Goal: Task Accomplishment & Management: Manage account settings

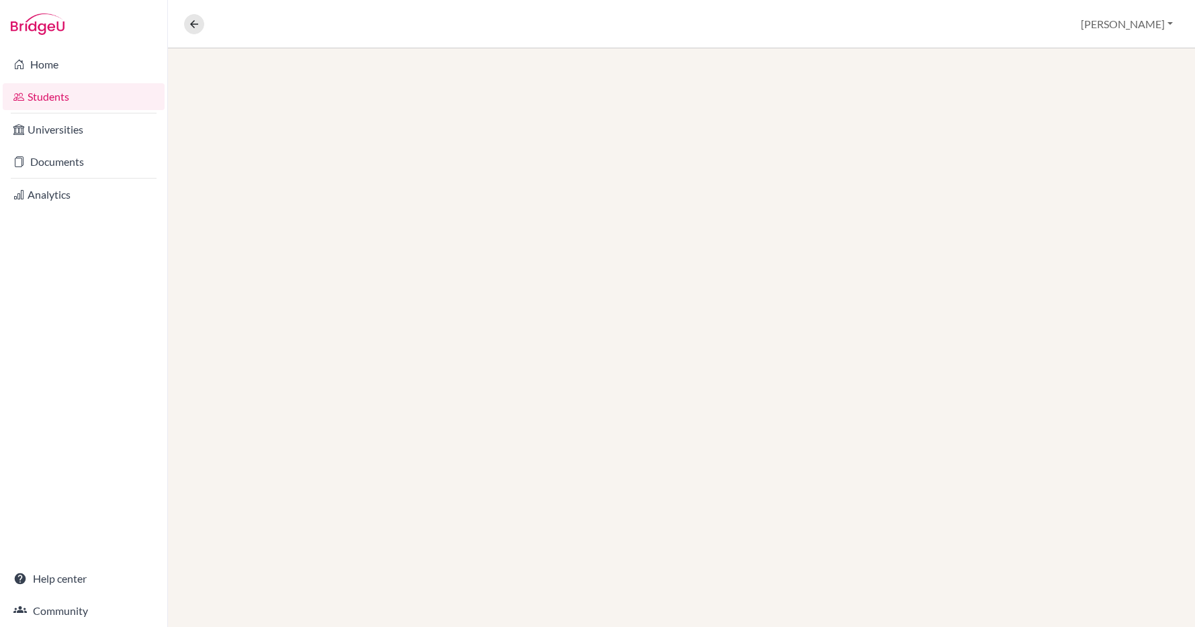
scroll to position [707, 0]
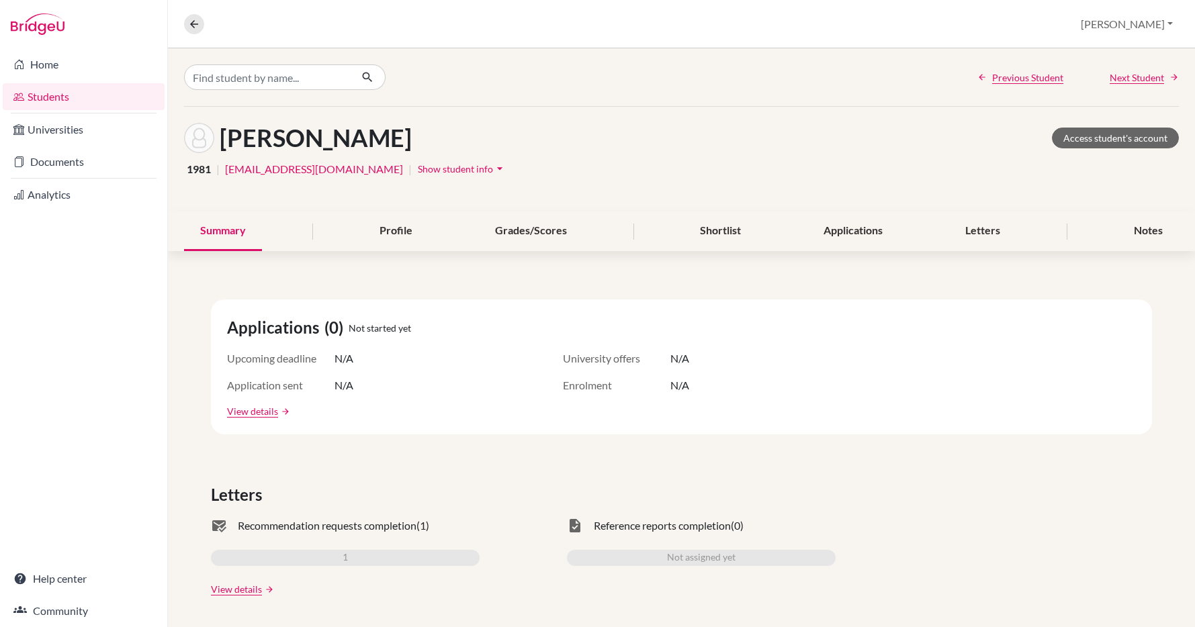
click at [63, 93] on link "Students" at bounding box center [84, 96] width 162 height 27
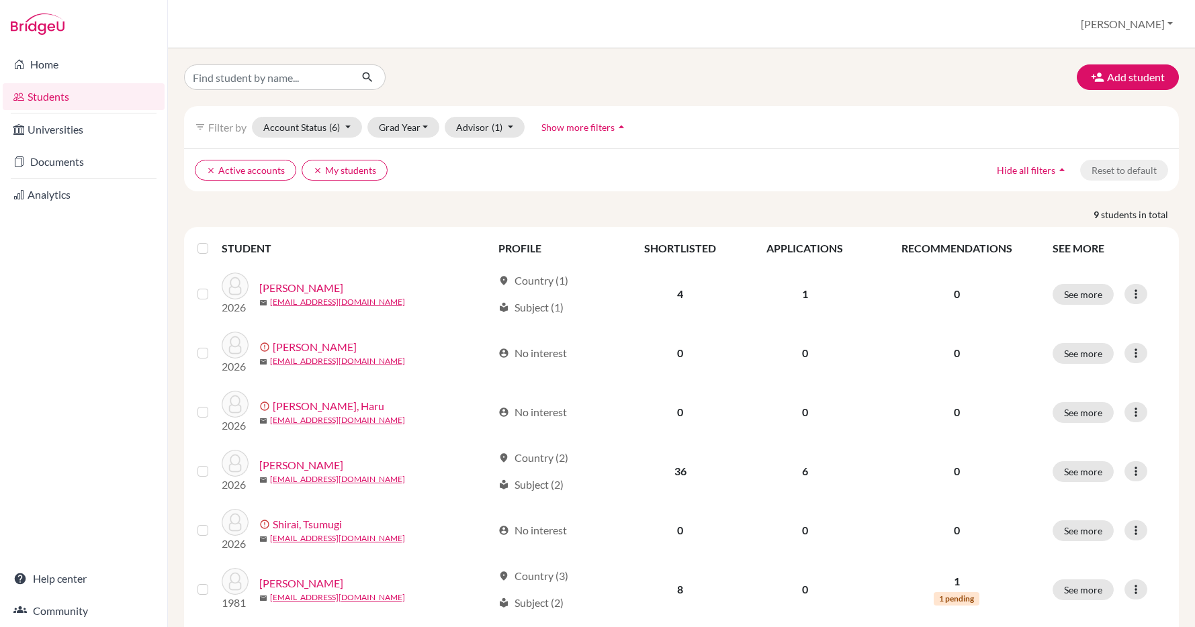
scroll to position [707, 0]
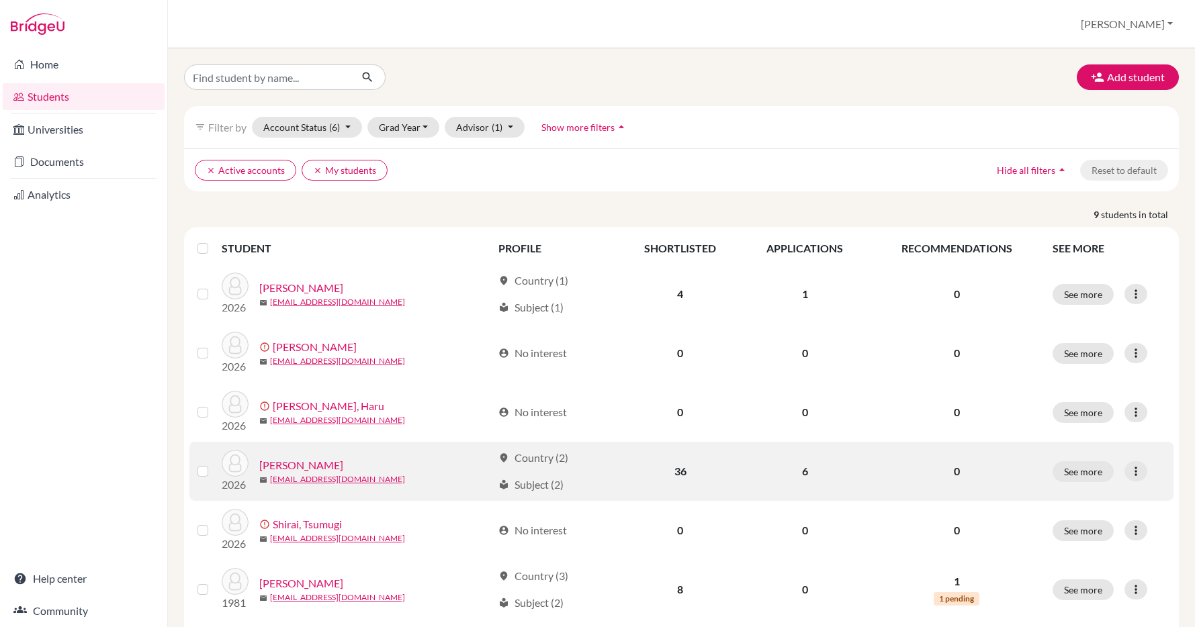
click at [291, 461] on link "Rao, Solana" at bounding box center [301, 465] width 84 height 16
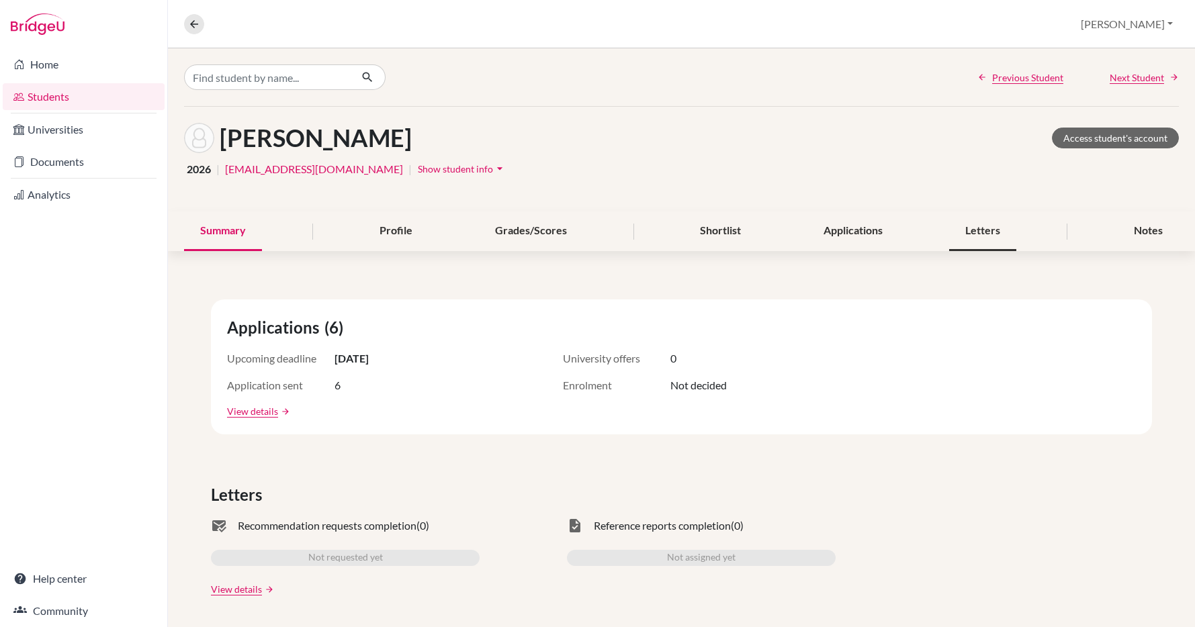
click at [988, 227] on div "Letters" at bounding box center [982, 232] width 67 height 40
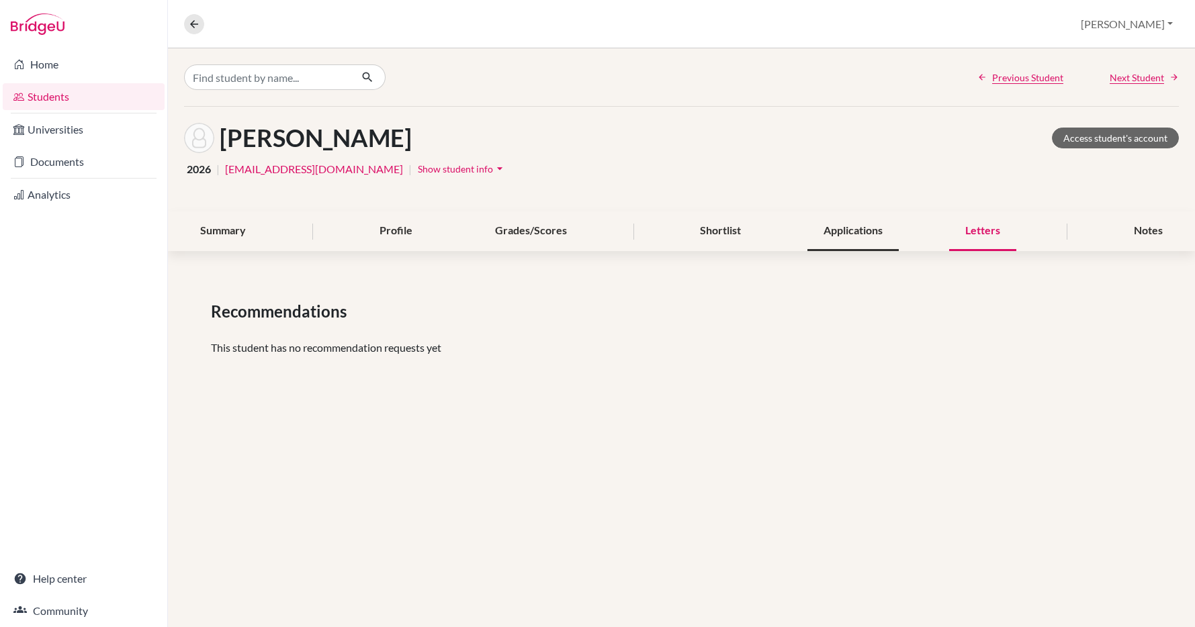
click at [853, 227] on div "Applications" at bounding box center [852, 232] width 91 height 40
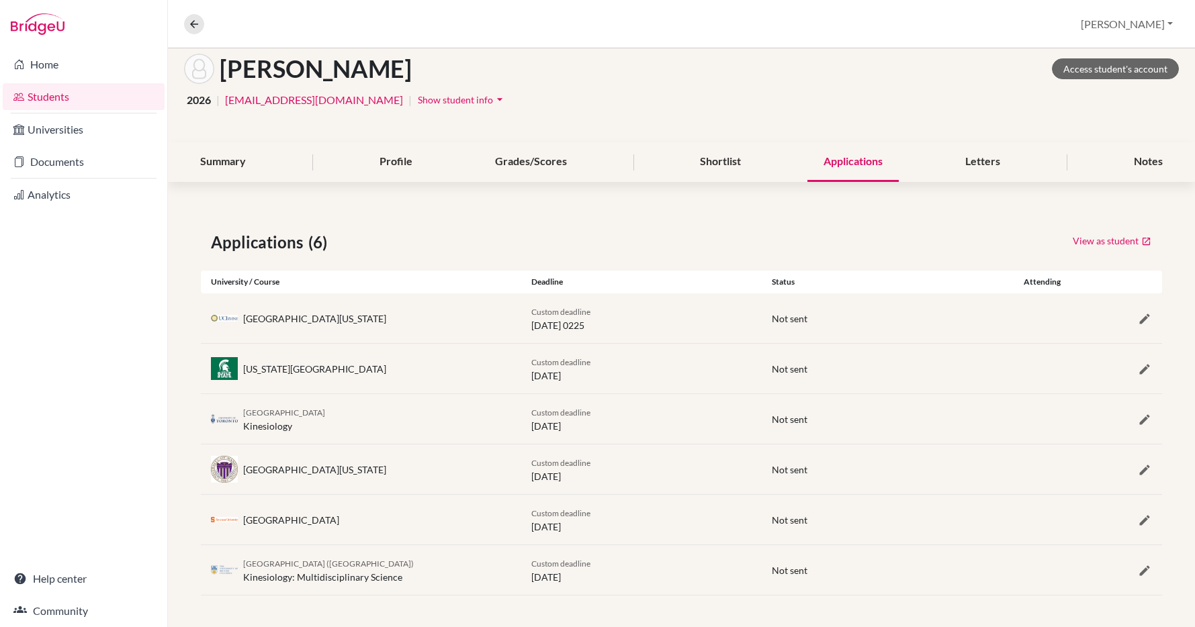
scroll to position [70, 0]
click at [1100, 66] on link "Access student's account" at bounding box center [1115, 68] width 127 height 21
